Goal: Task Accomplishment & Management: Manage account settings

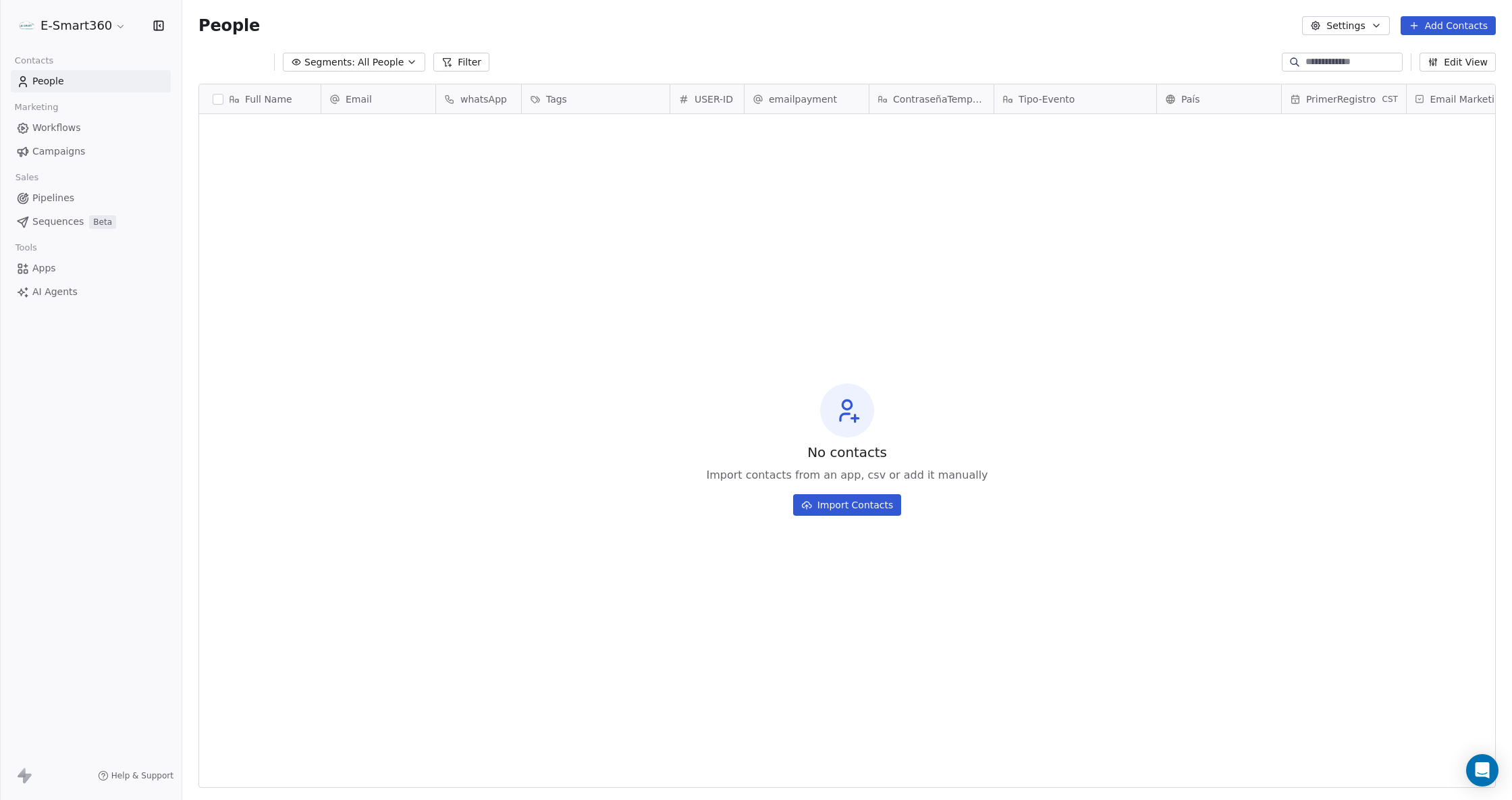
scroll to position [691, 1315]
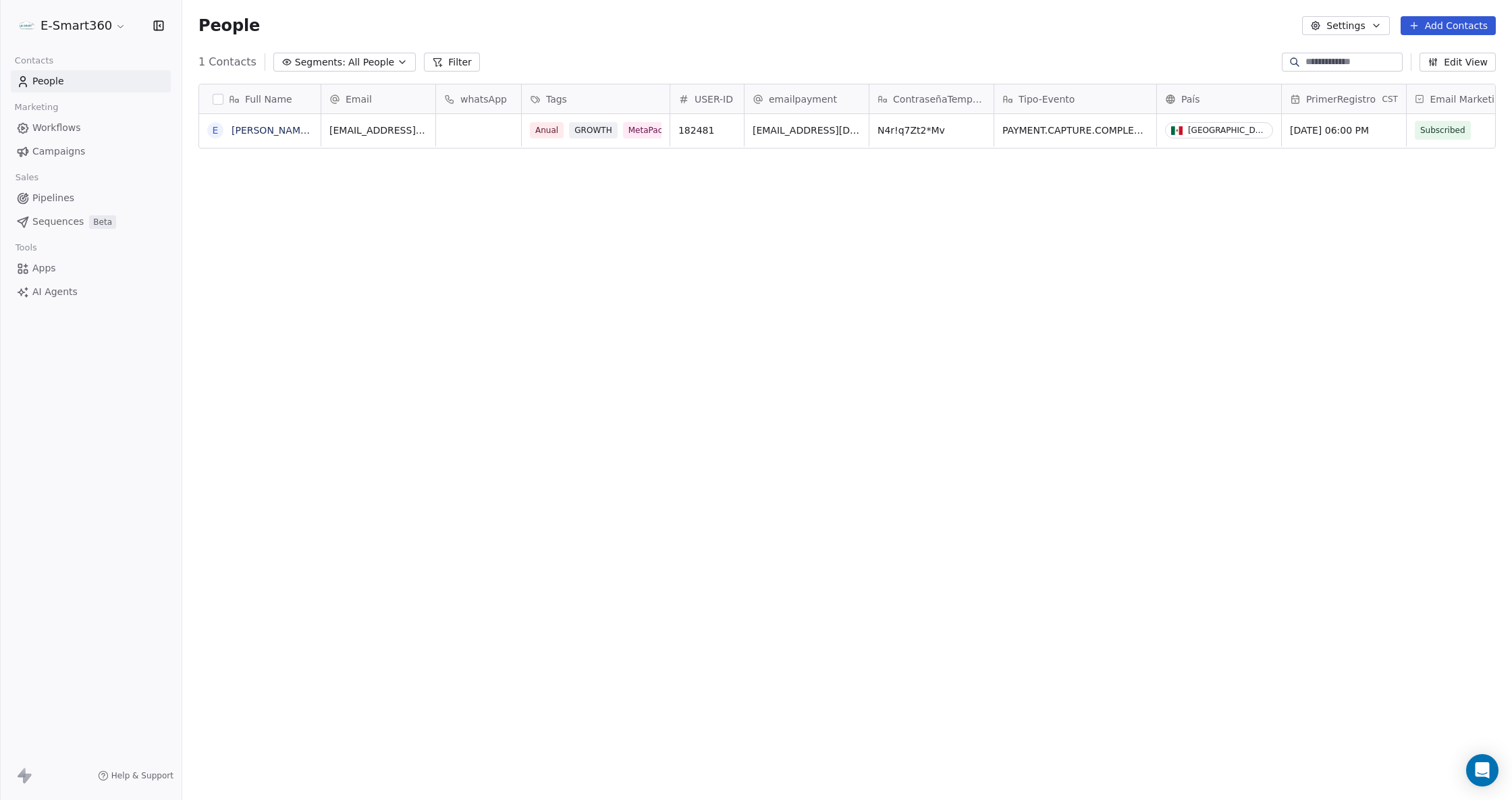
click at [160, 26] on icon "button" at bounding box center [160, 25] width 1 height 2
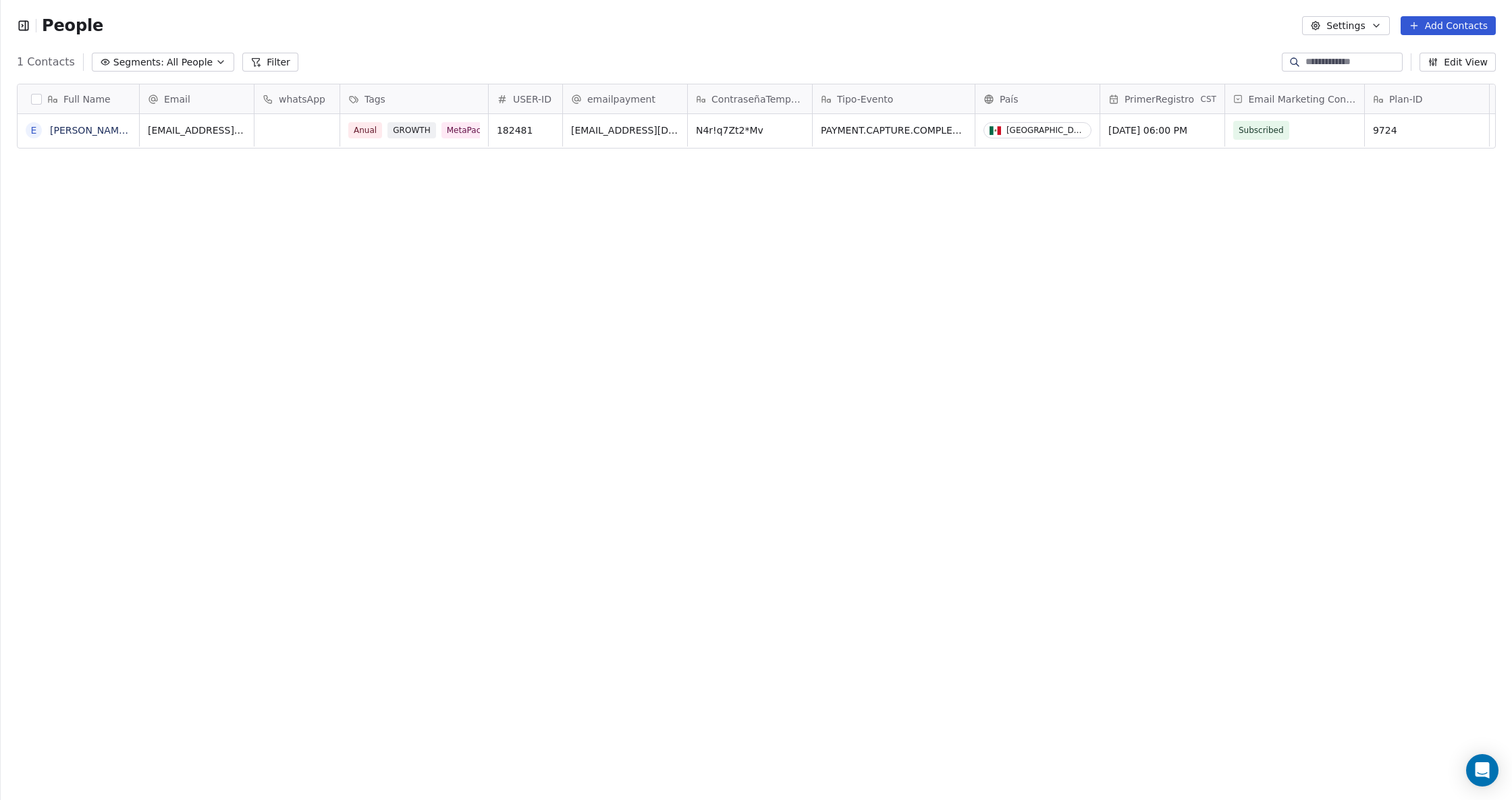
click at [24, 32] on div "People" at bounding box center [60, 26] width 86 height 20
click at [26, 21] on icon "button" at bounding box center [26, 25] width 0 height 9
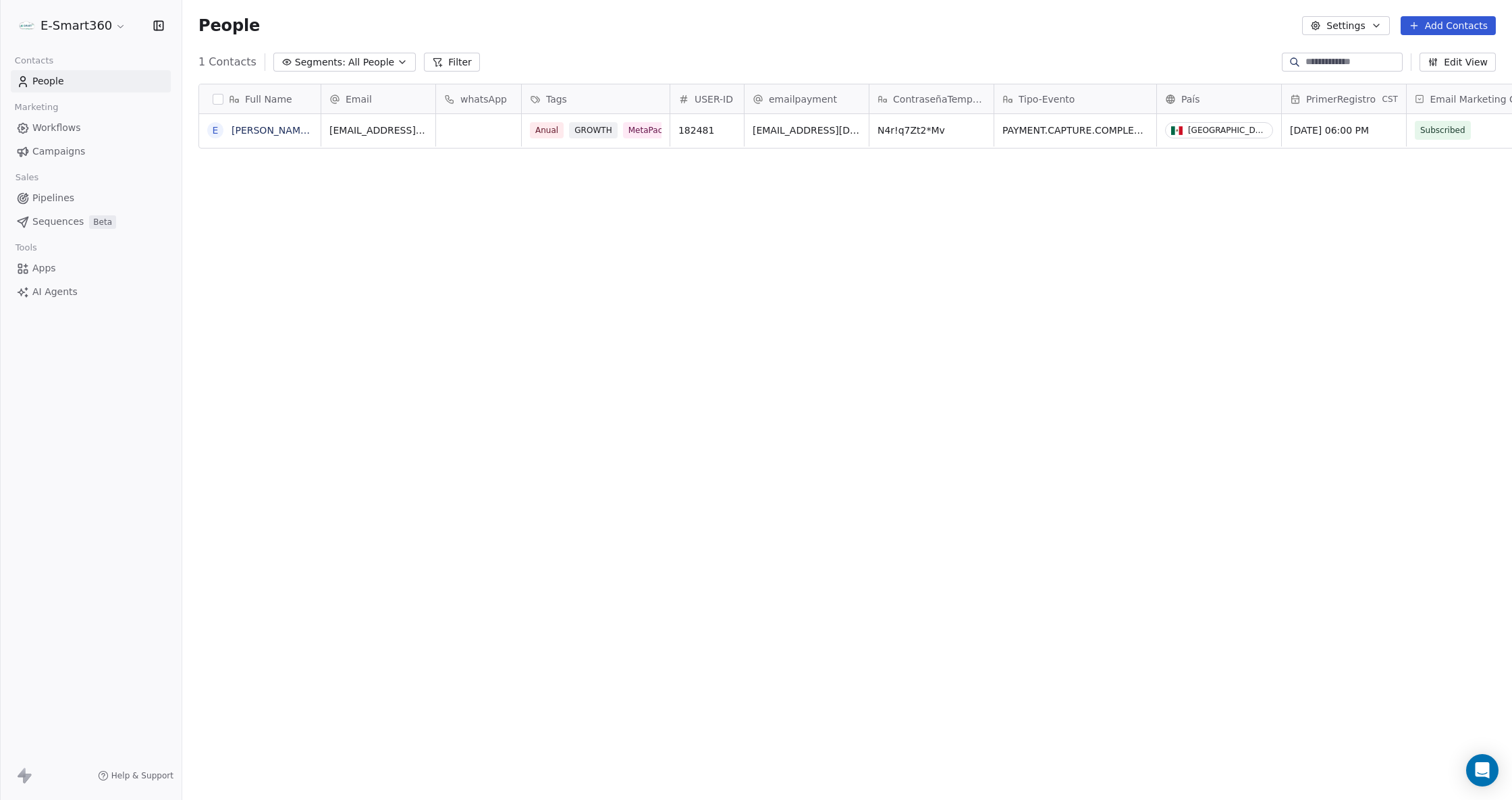
scroll to position [14, 14]
click at [51, 134] on span "Workflows" at bounding box center [56, 128] width 48 height 14
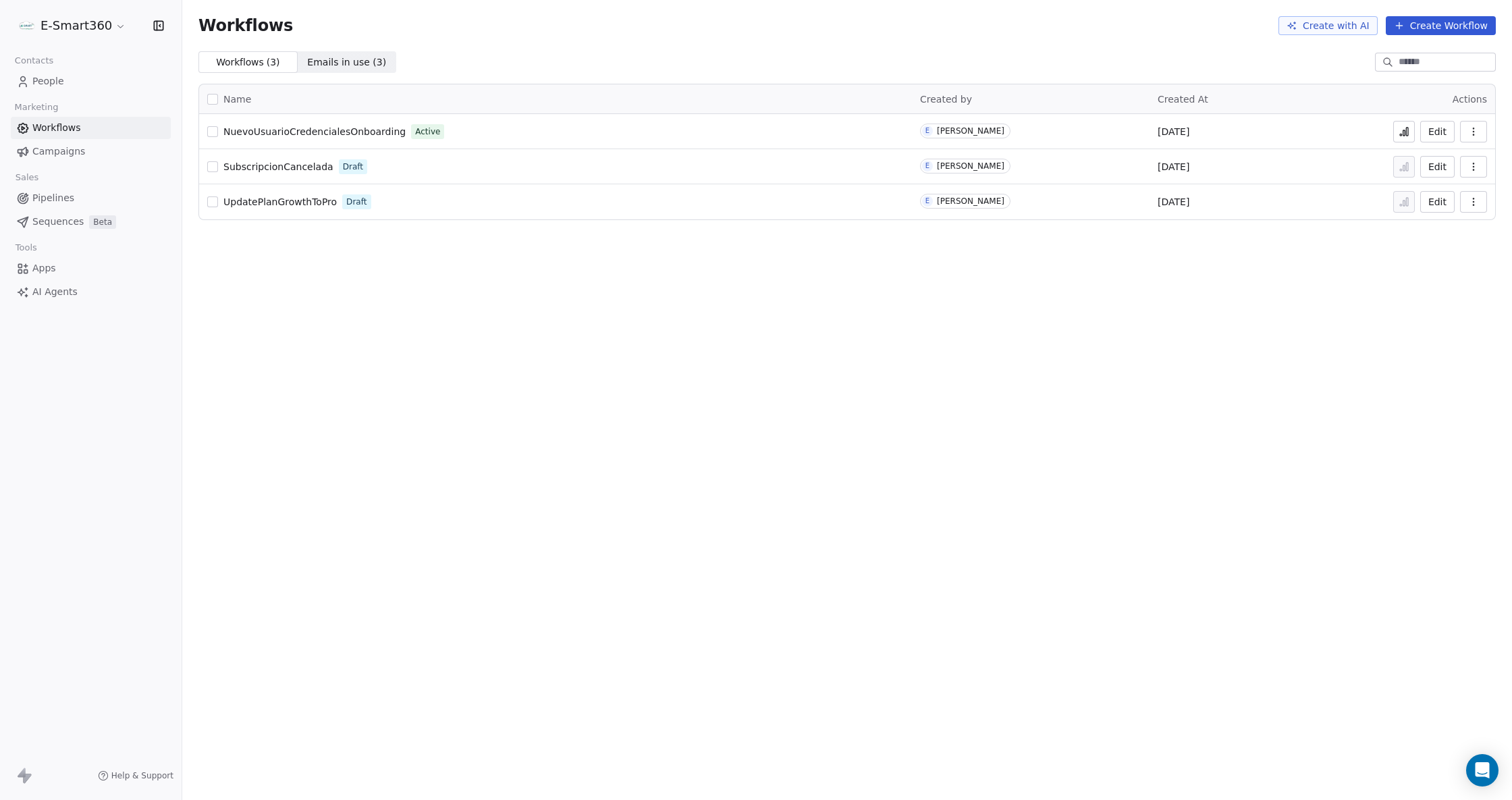
click at [1469, 136] on icon "button" at bounding box center [1473, 131] width 11 height 11
click at [1437, 158] on span "Analytics" at bounding box center [1438, 165] width 43 height 14
click at [1422, 136] on button "Edit" at bounding box center [1437, 132] width 34 height 21
click at [1431, 133] on button "Edit" at bounding box center [1437, 132] width 34 height 21
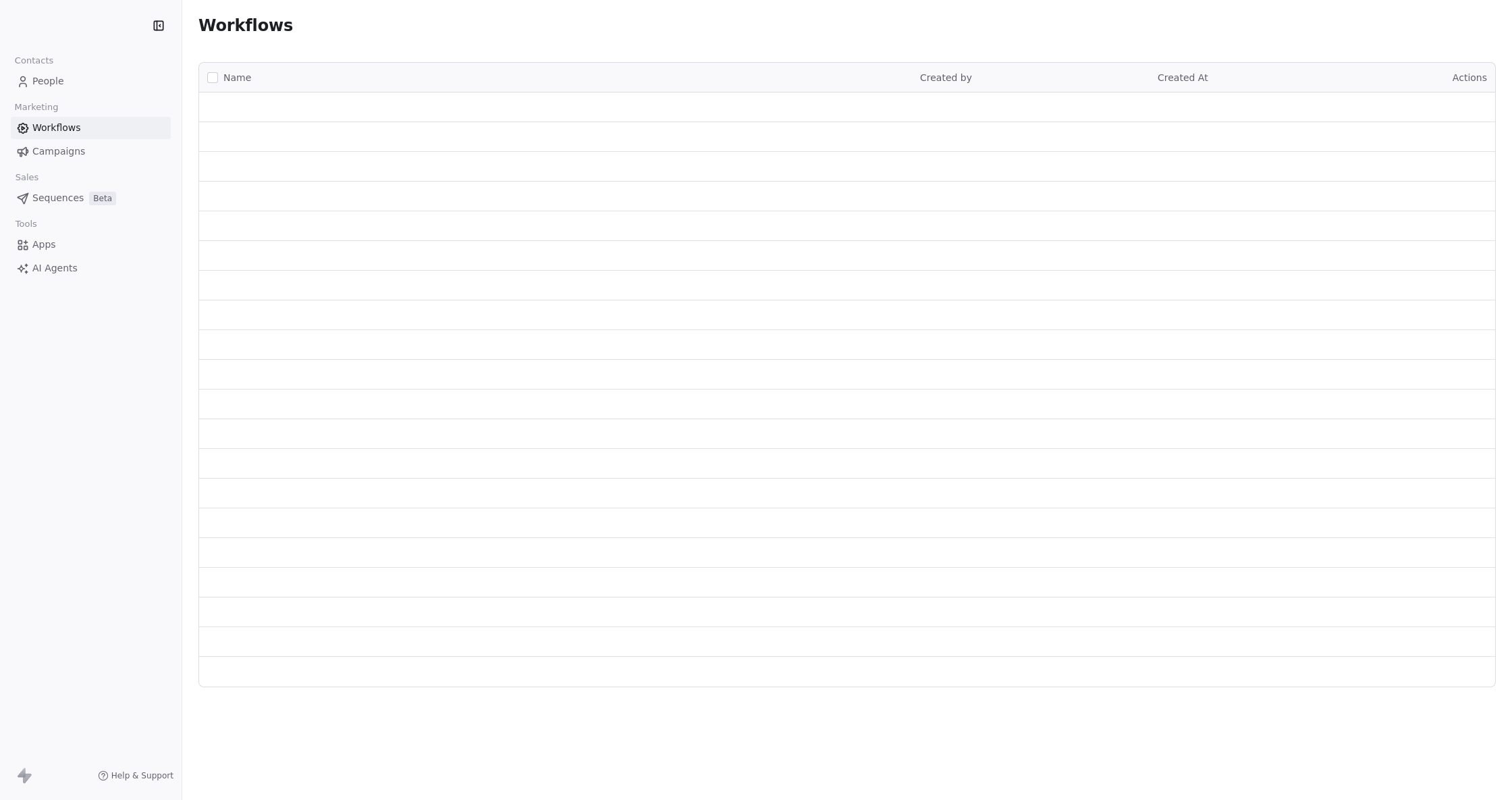
click at [71, 83] on link "People" at bounding box center [90, 81] width 160 height 22
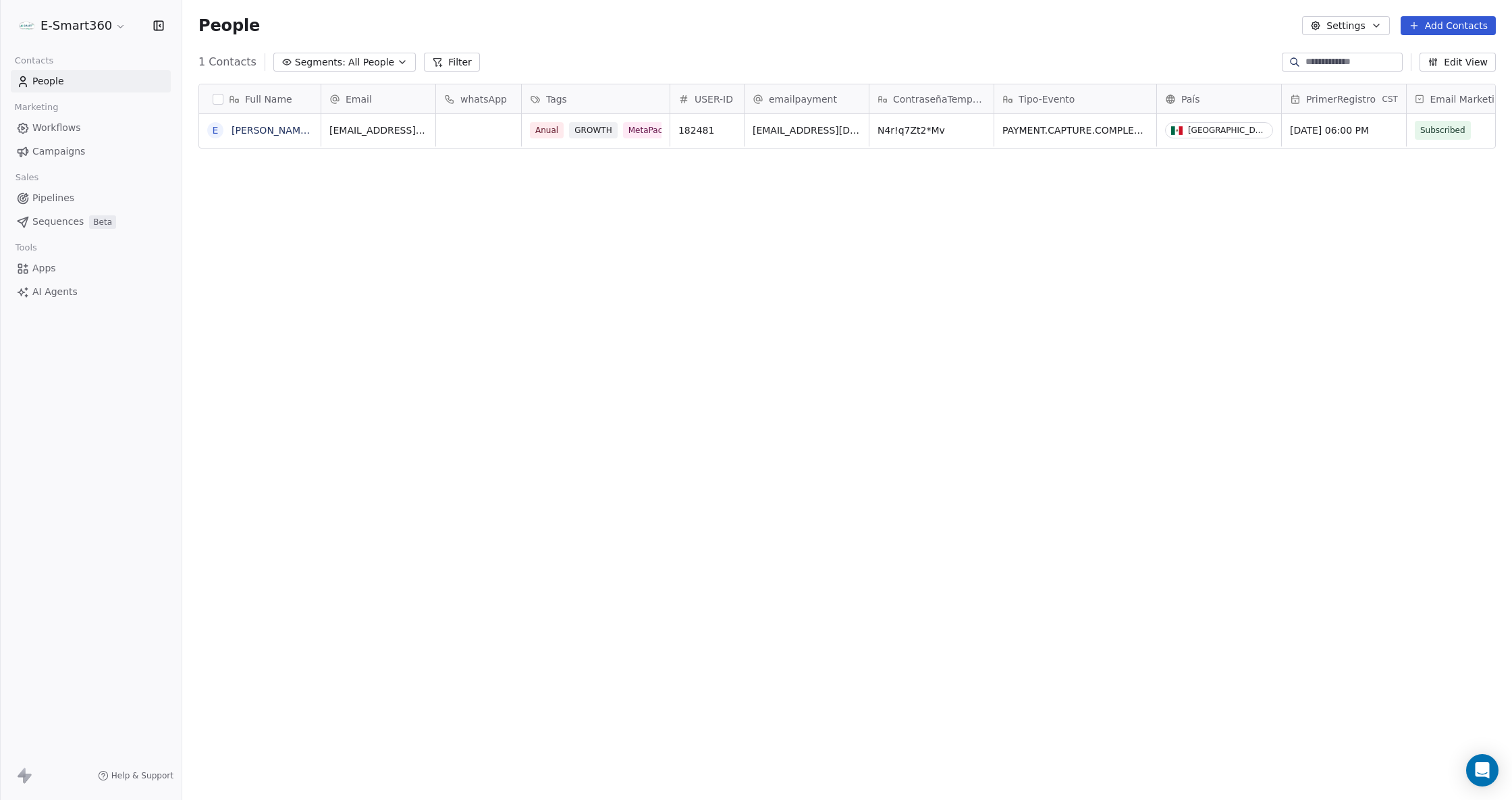
click at [117, 135] on link "Workflows" at bounding box center [90, 128] width 160 height 22
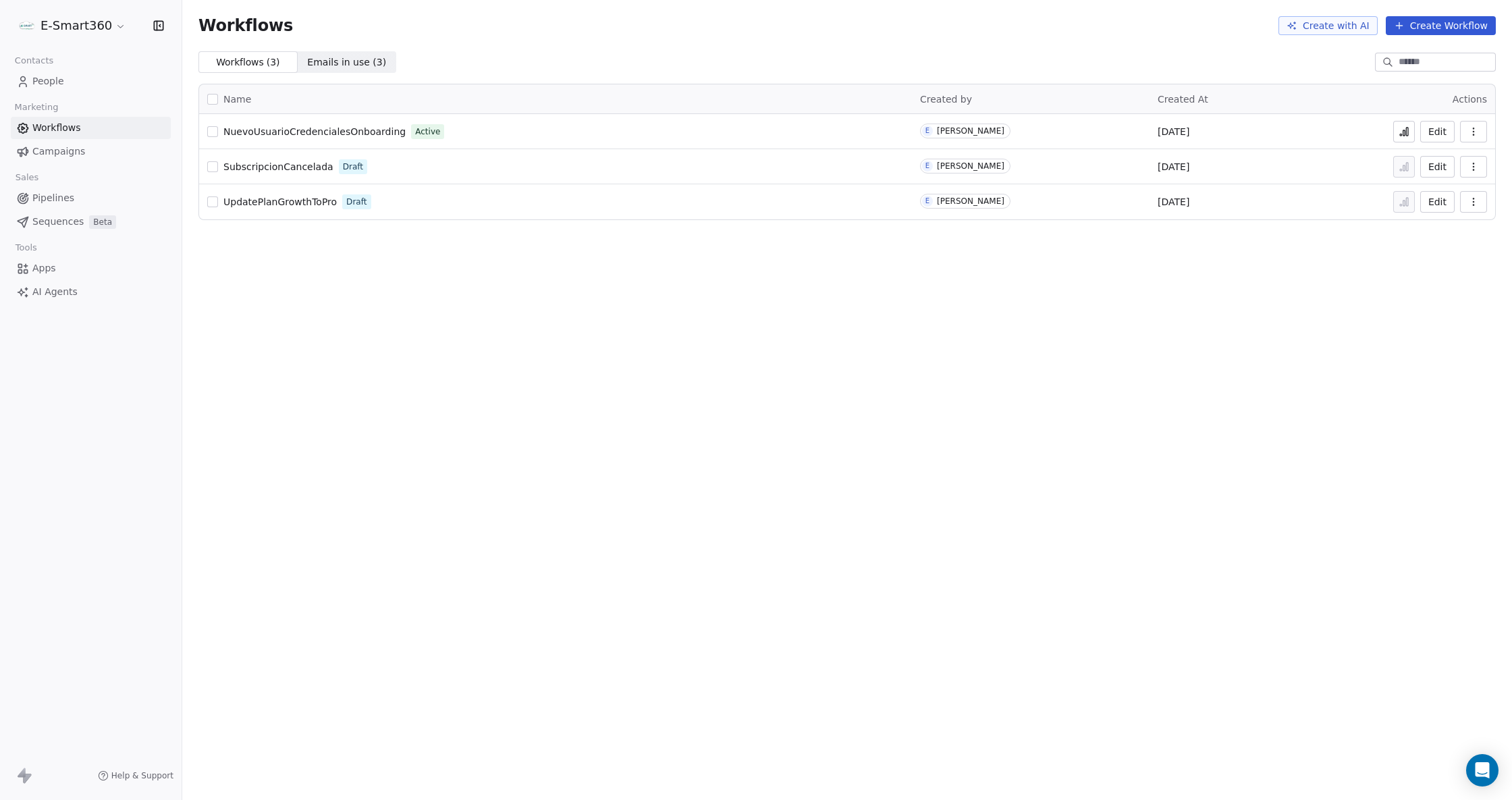
click at [101, 71] on link "People" at bounding box center [90, 81] width 160 height 22
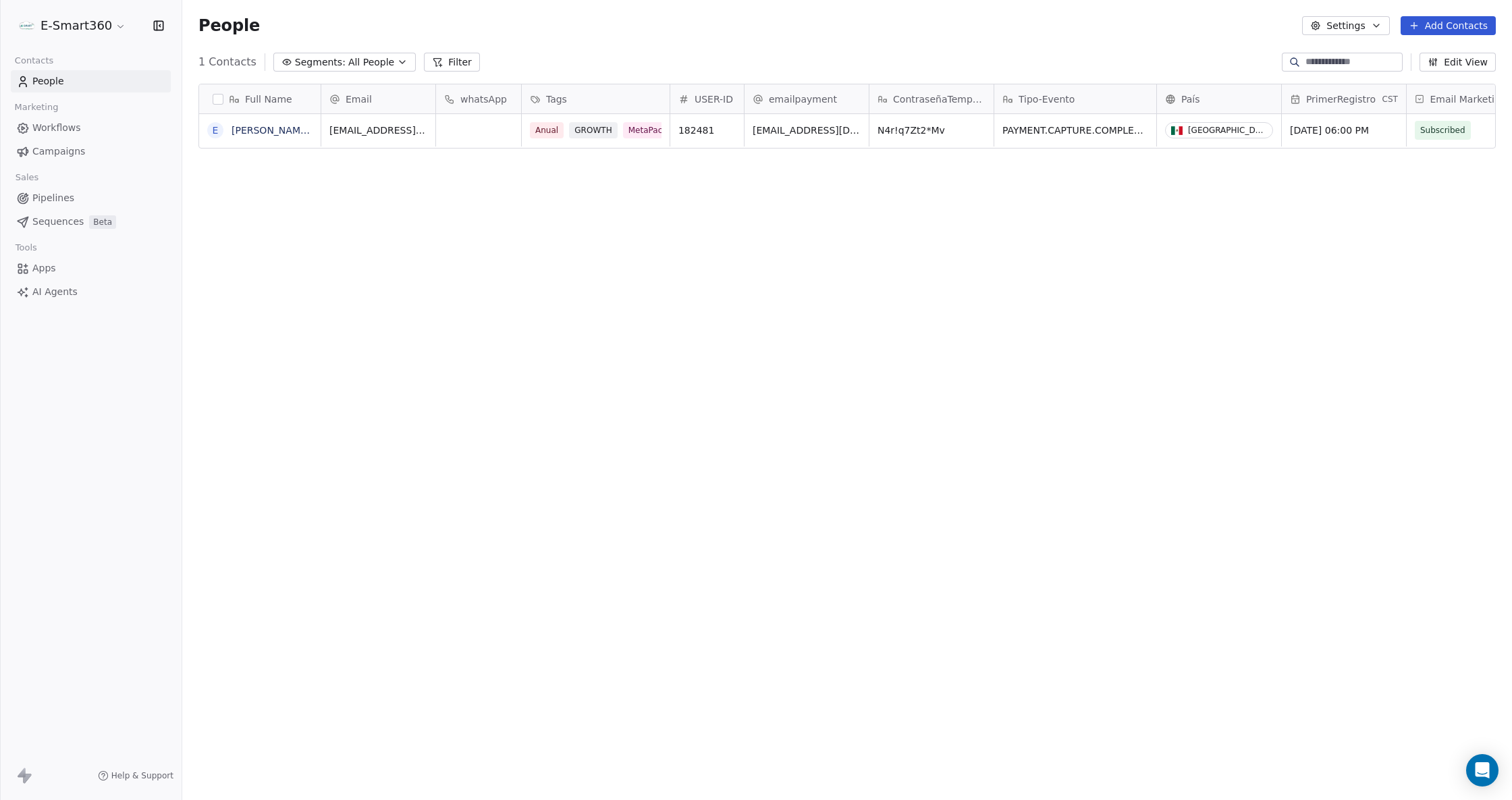
scroll to position [691, 1315]
click at [119, 130] on link "Workflows" at bounding box center [90, 128] width 160 height 22
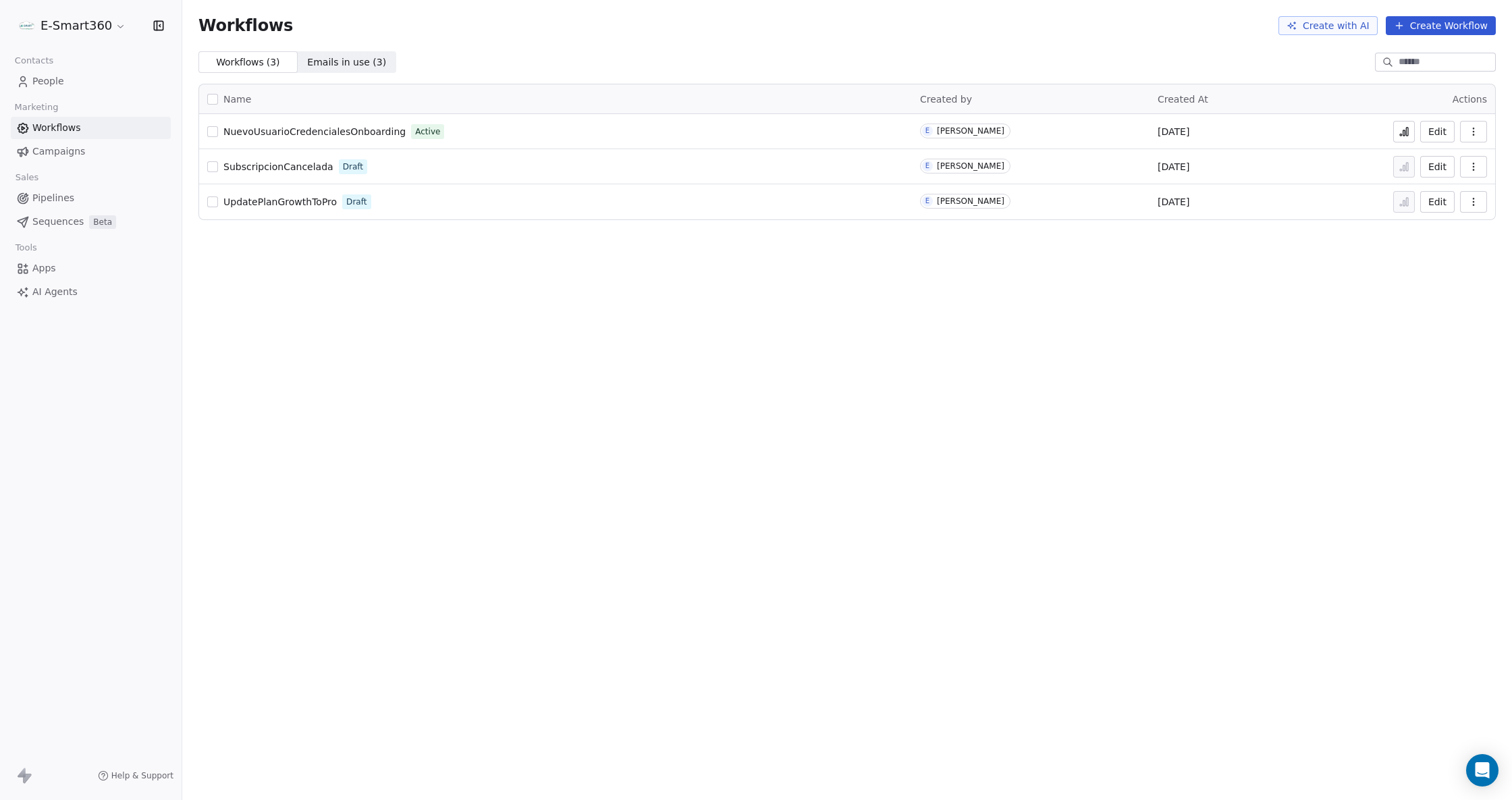
click at [308, 133] on span "NuevoUsuarioCredencialesOnboarding" at bounding box center [315, 131] width 182 height 11
click at [1469, 142] on button "button" at bounding box center [1474, 132] width 27 height 21
click at [1249, 49] on div "Workflows Create with AI Create Workflow" at bounding box center [847, 26] width 1330 height 51
click at [398, 80] on div "Name Created by Created At Actions NuevoUsuarioCredencialesOnboarding Active E …" at bounding box center [847, 152] width 1330 height 158
click at [1444, 133] on button "Edit" at bounding box center [1437, 132] width 34 height 21
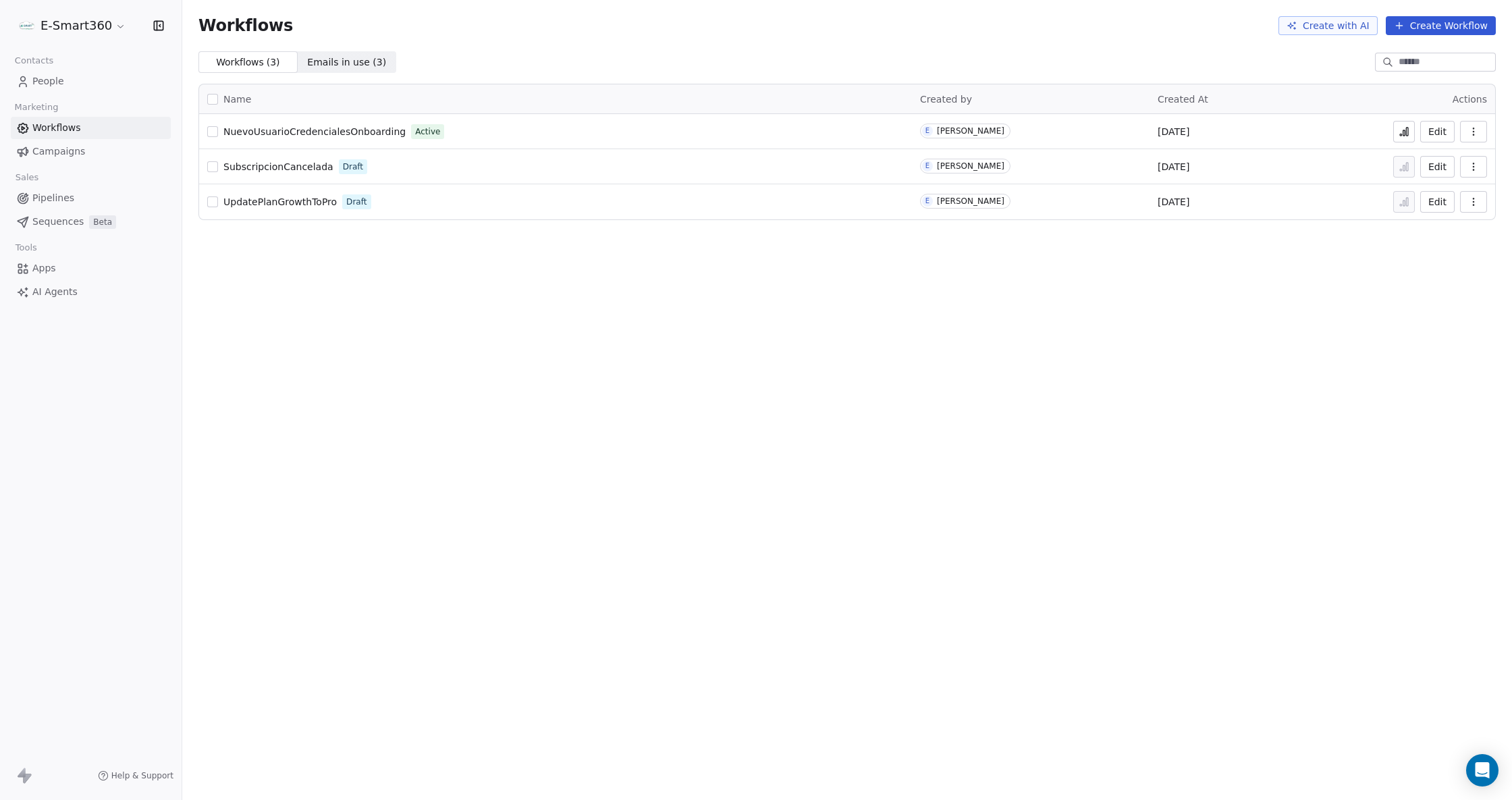
click at [66, 83] on link "People" at bounding box center [90, 81] width 160 height 22
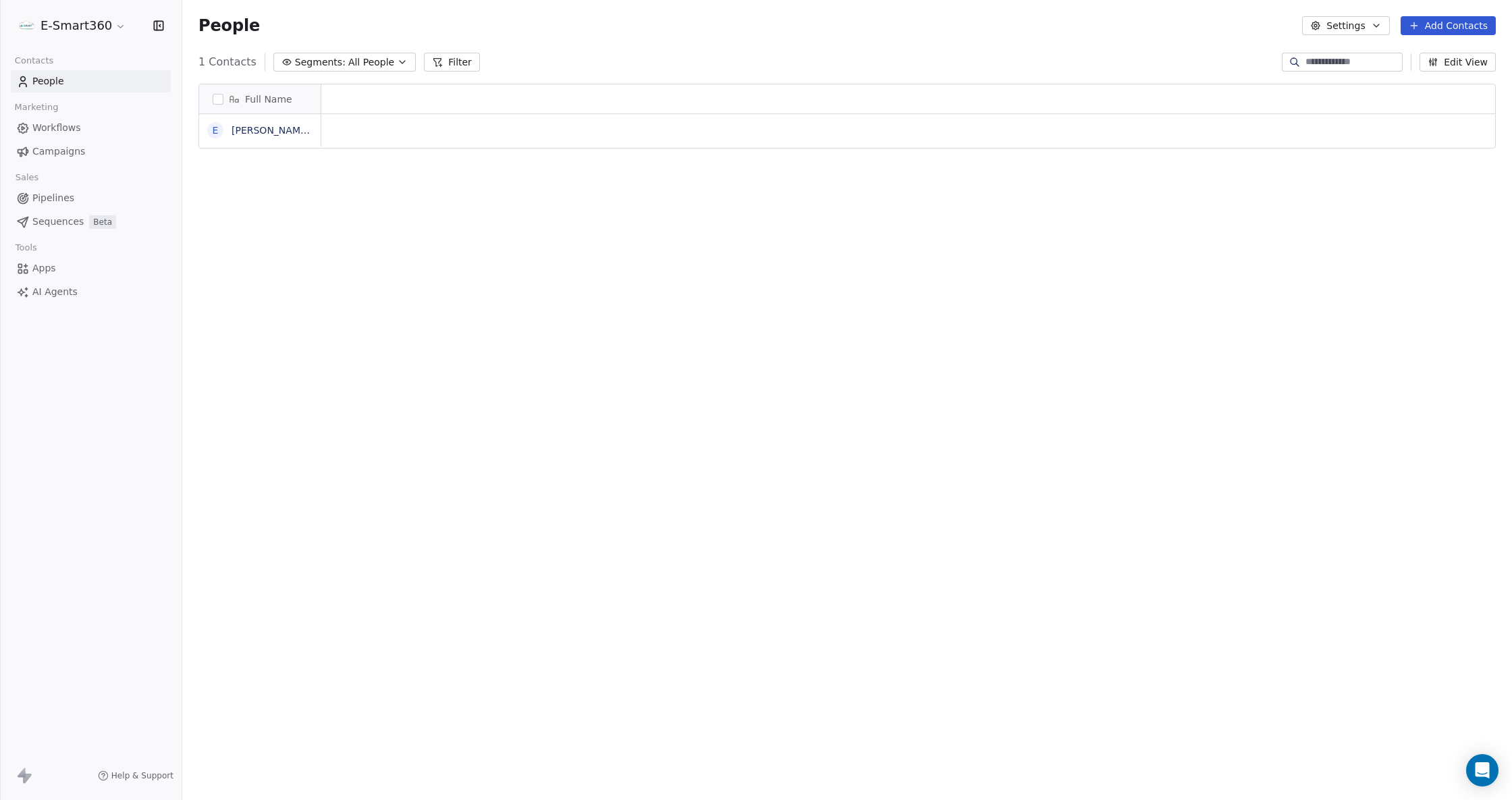
scroll to position [691, 1315]
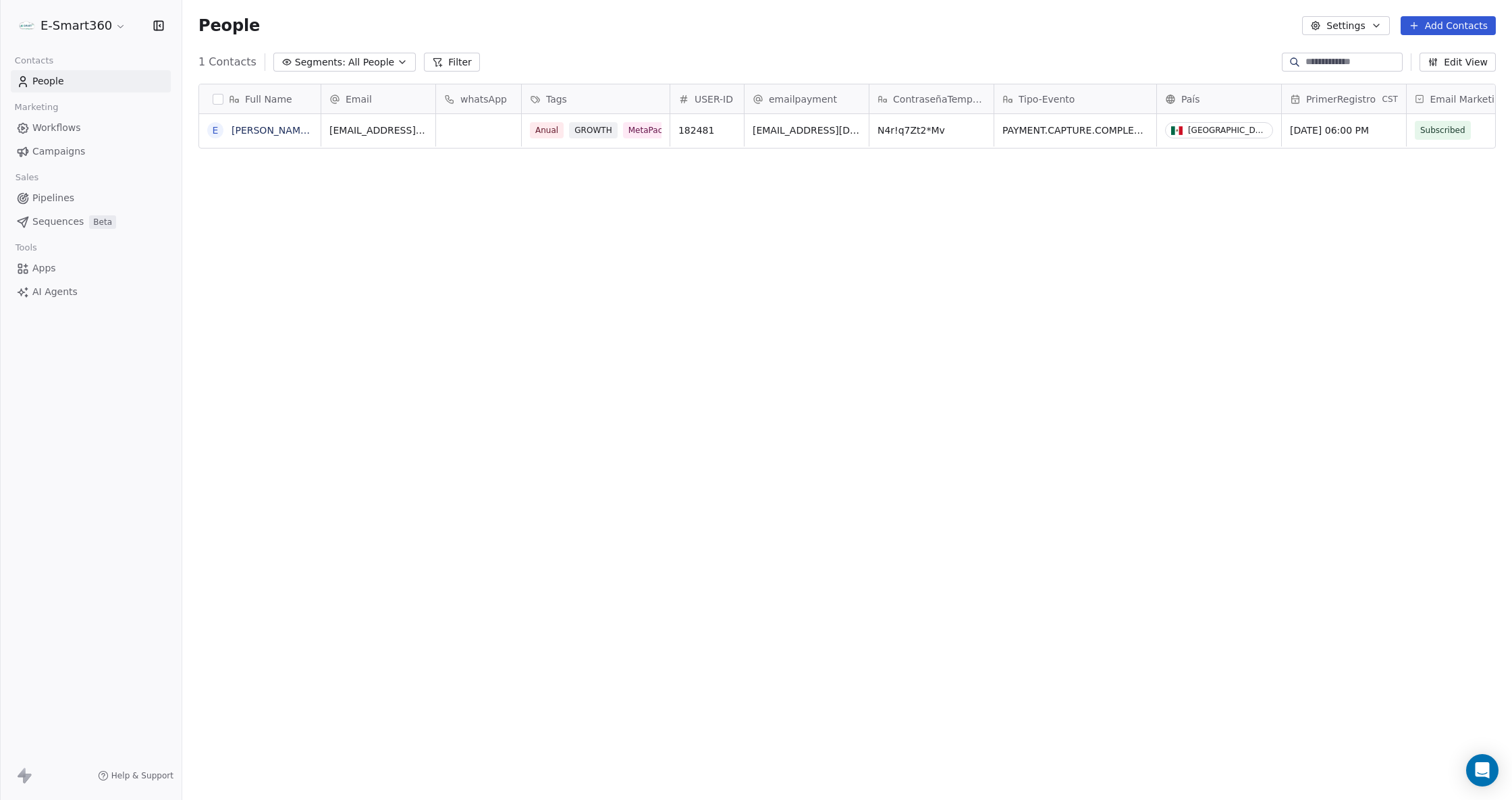
click at [211, 106] on div "Full Name" at bounding box center [259, 98] width 122 height 29
drag, startPoint x: 244, startPoint y: 192, endPoint x: 220, endPoint y: 104, distance: 91.2
click at [243, 192] on html "E-Smart360 Contacts People Marketing Workflows Campaigns Sales Pipelines Sequen…" at bounding box center [756, 400] width 1512 height 800
click at [219, 93] on div "Full Name" at bounding box center [259, 99] width 103 height 14
click at [219, 100] on html "E-Smart360 Contacts People Marketing Workflows Campaigns Sales Pipelines Sequen…" at bounding box center [756, 400] width 1512 height 800
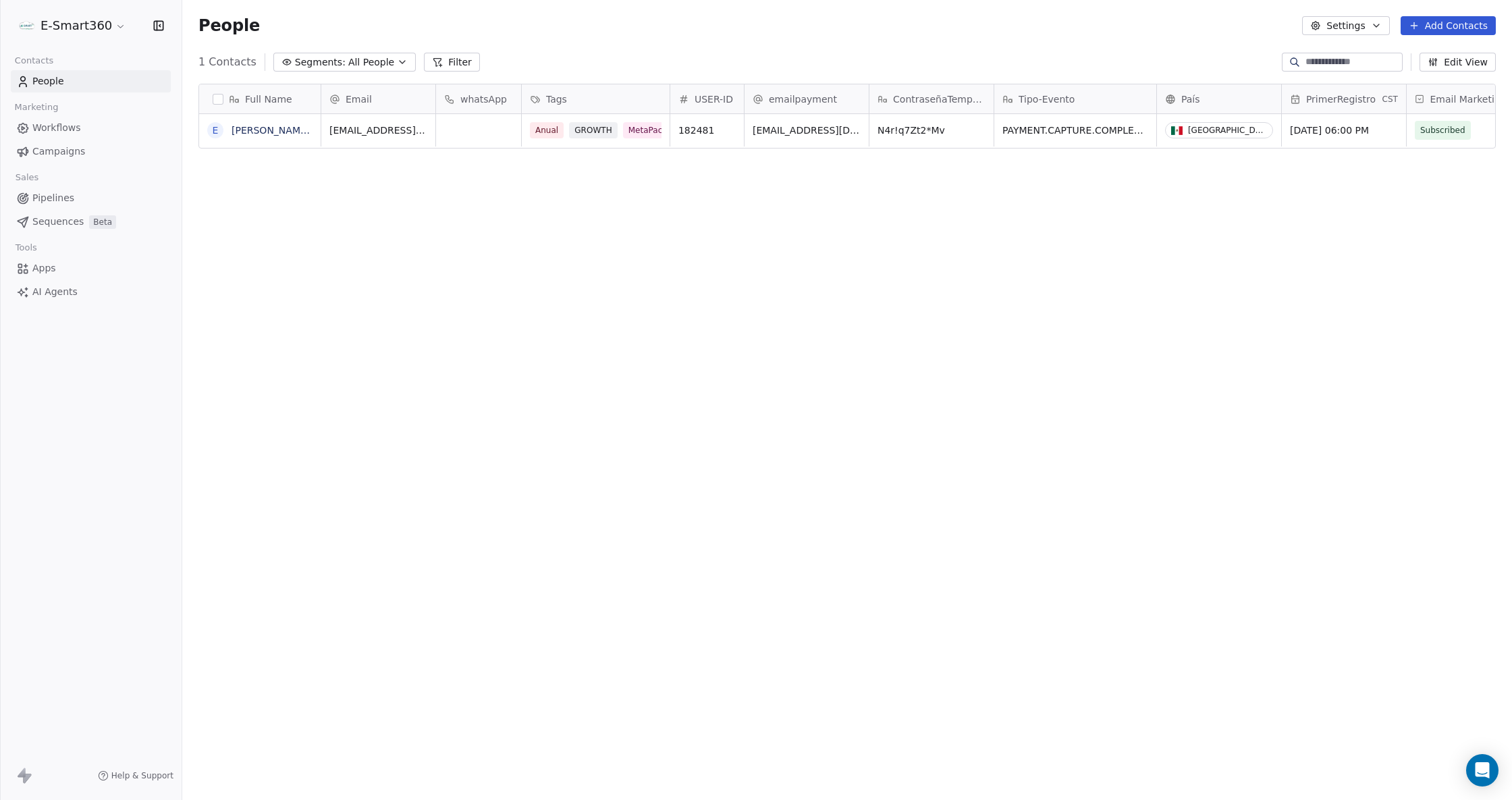
click at [217, 98] on button "button" at bounding box center [217, 99] width 11 height 11
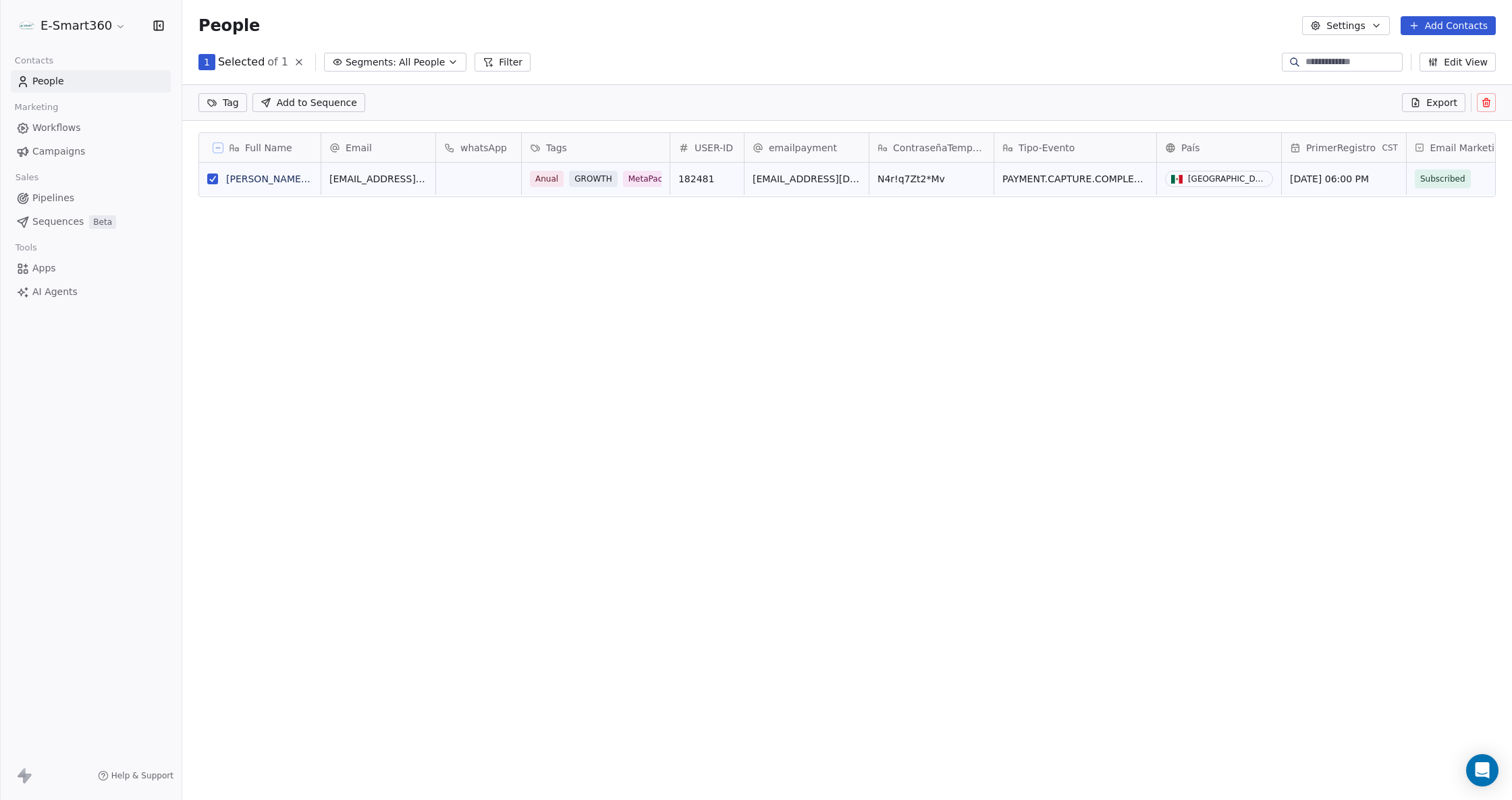
click at [1481, 100] on icon at bounding box center [1486, 102] width 11 height 11
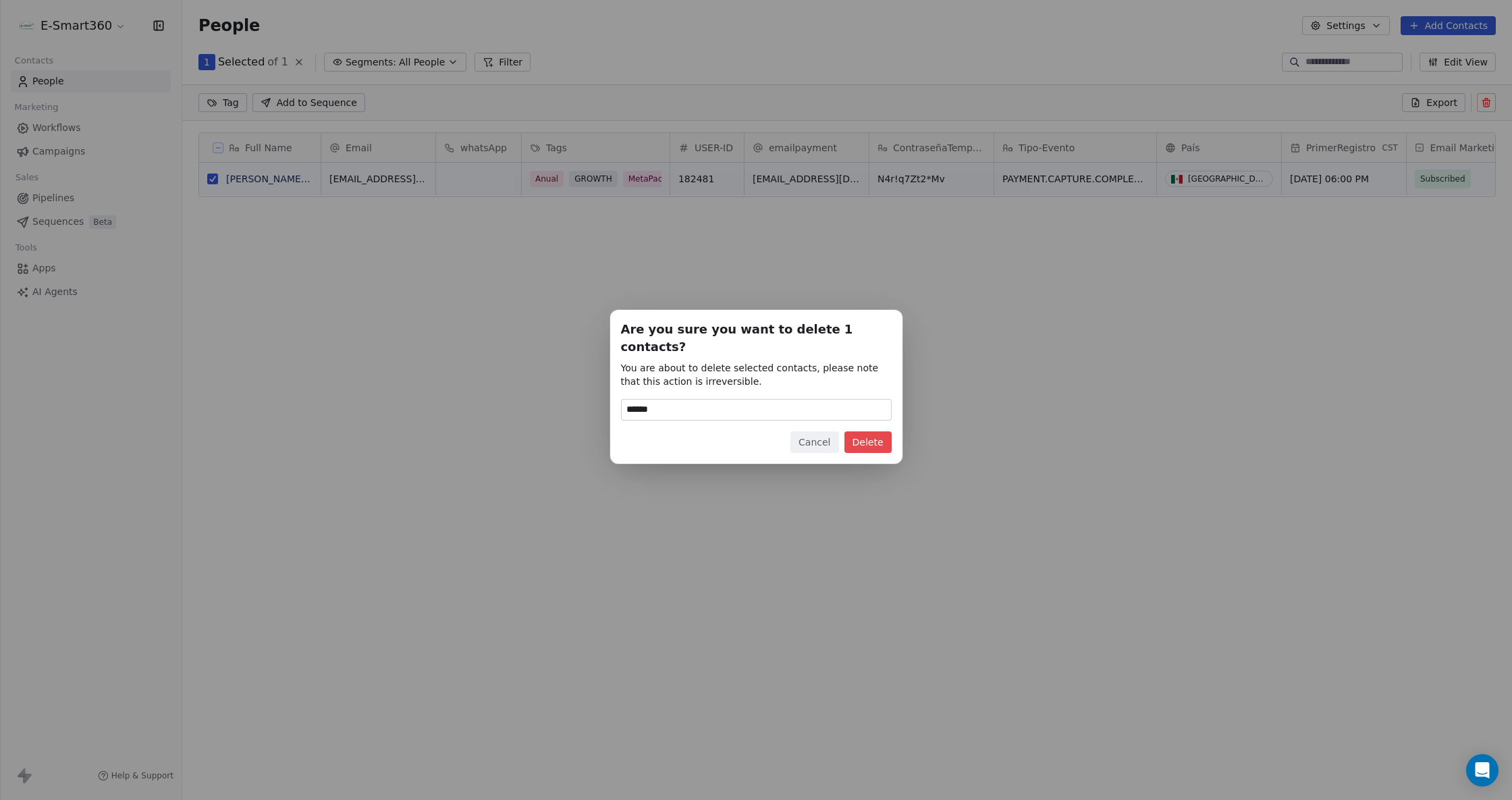
type input "******"
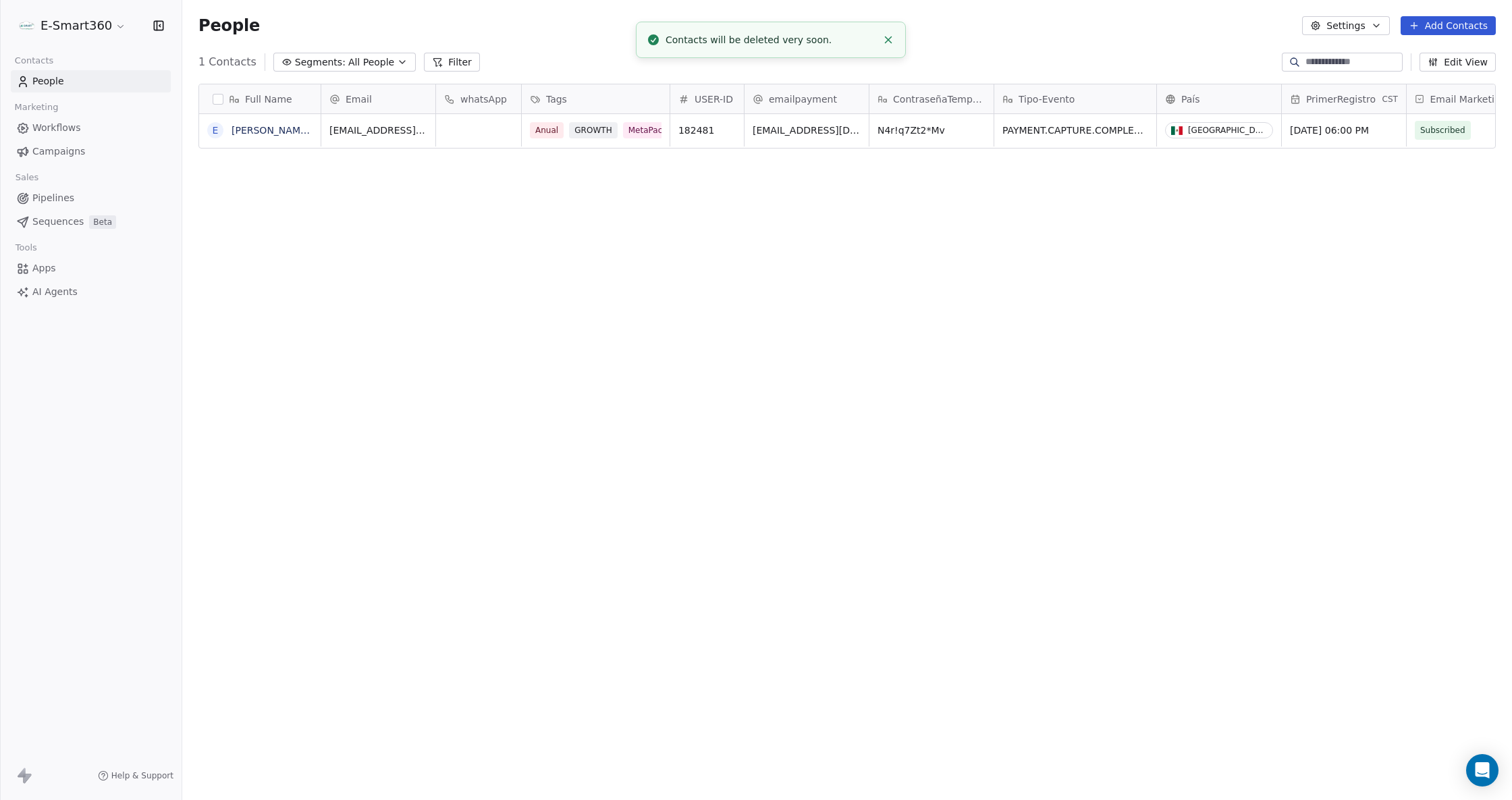
scroll to position [691, 1315]
click at [219, 98] on button "button" at bounding box center [217, 99] width 11 height 11
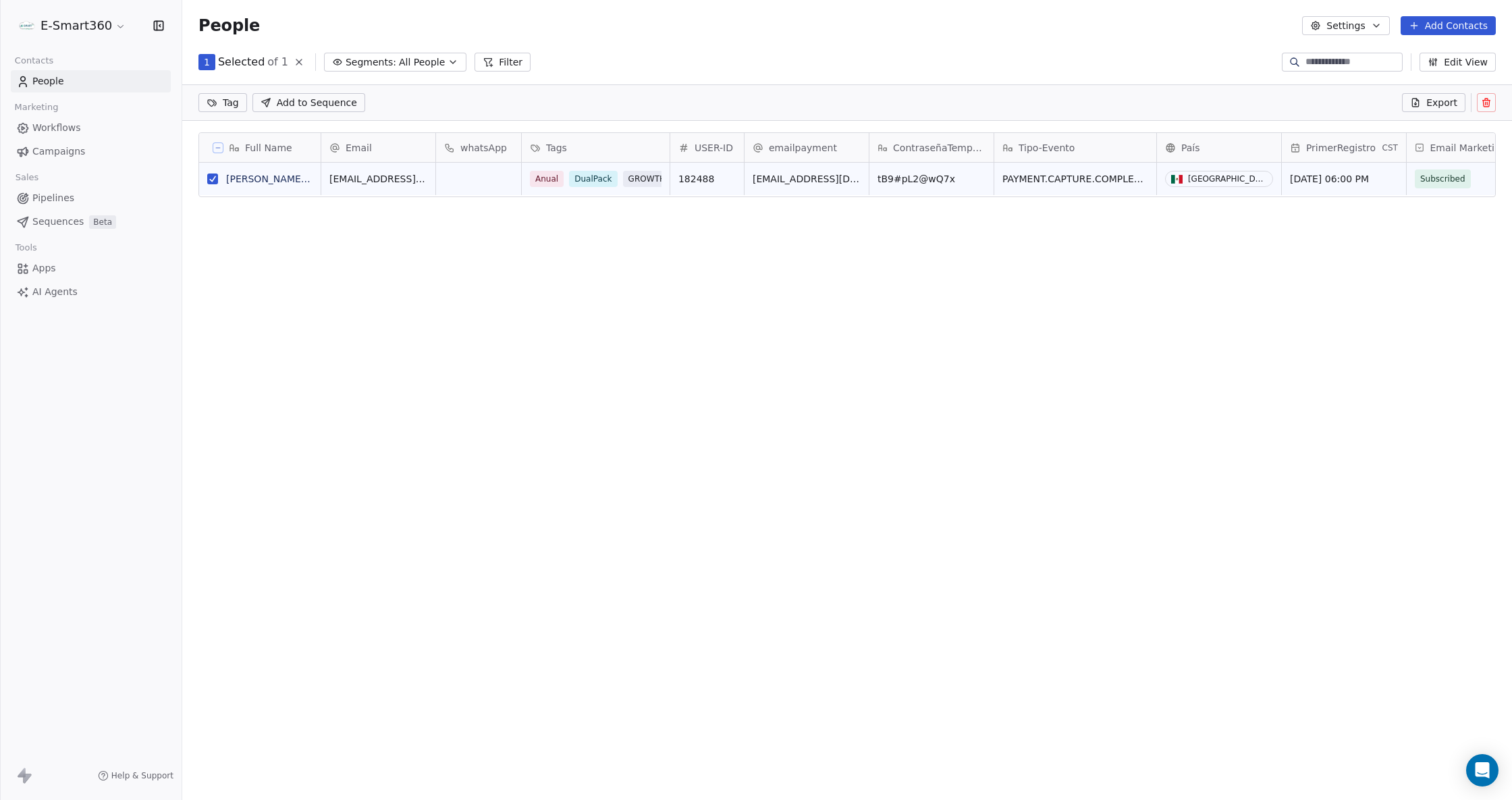
click at [606, 200] on div "Full Name E [PERSON_NAME] [PERSON_NAME] [PERSON_NAME] Email whatsApp Tags USER-…" at bounding box center [847, 450] width 1330 height 657
click at [1481, 108] on icon at bounding box center [1486, 102] width 11 height 11
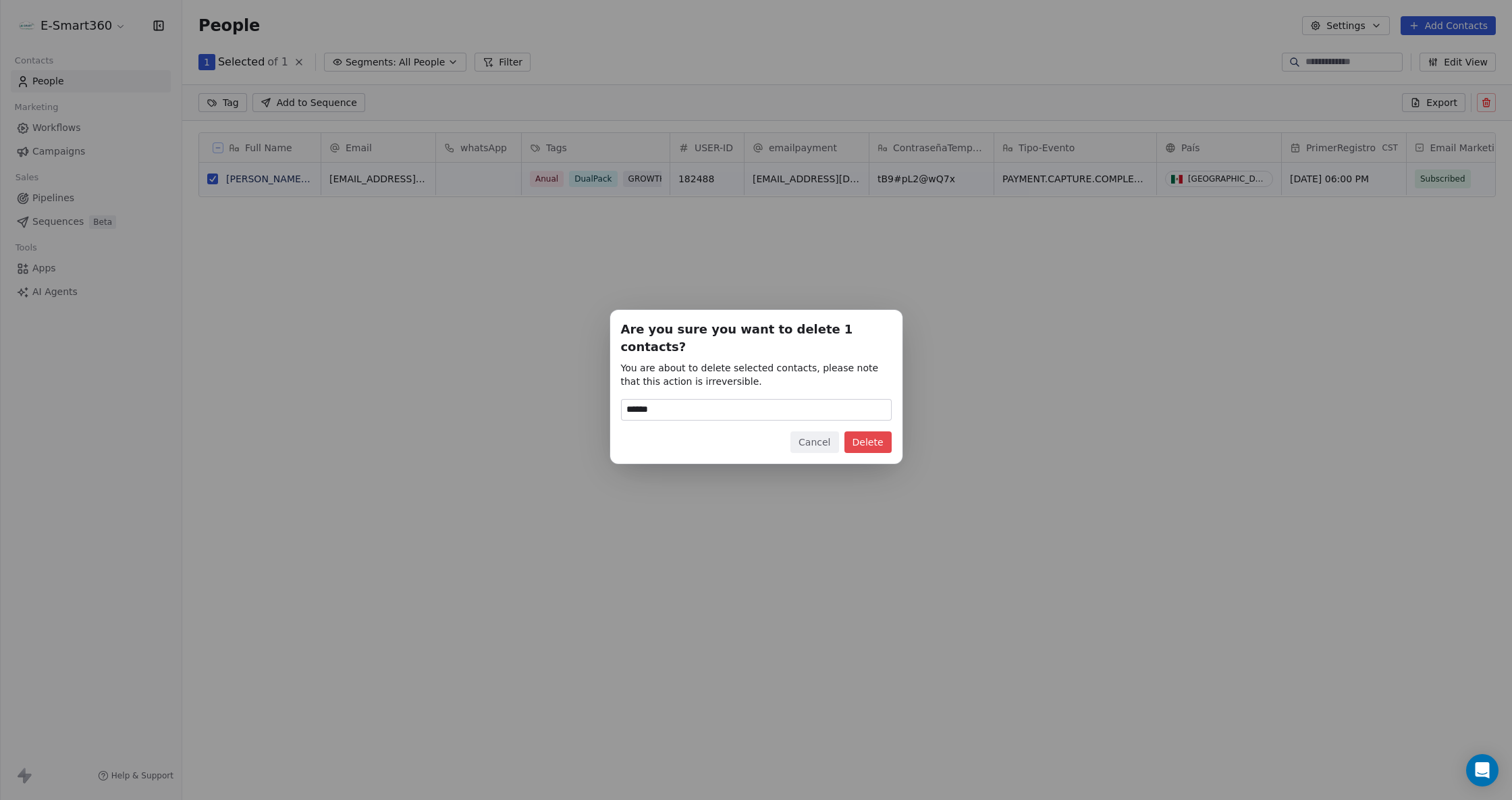
click at [869, 431] on button "Delete" at bounding box center [868, 442] width 47 height 21
